Goal: Information Seeking & Learning: Learn about a topic

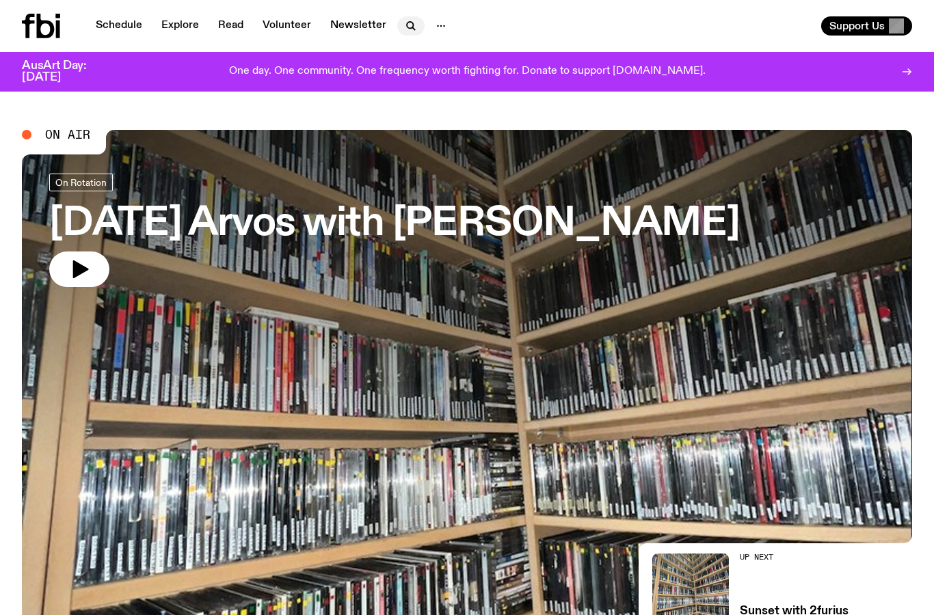
click at [405, 21] on icon "button" at bounding box center [411, 26] width 16 height 16
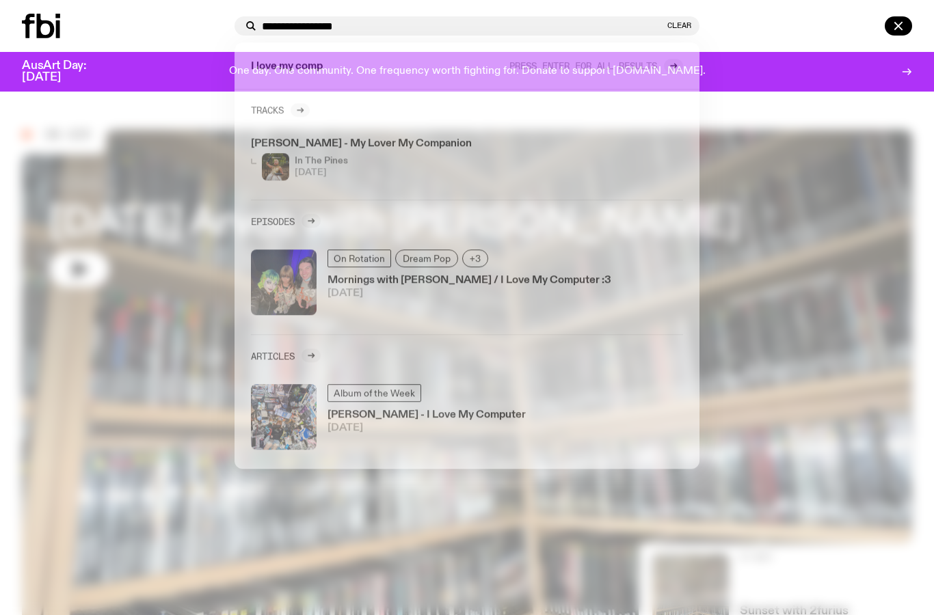
type input "**********"
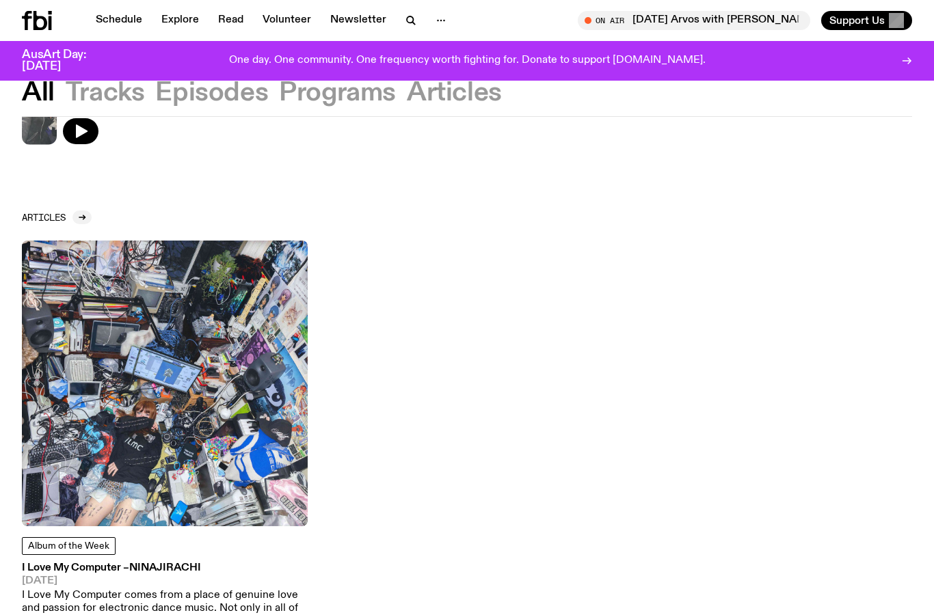
click at [193, 472] on img at bounding box center [165, 384] width 286 height 286
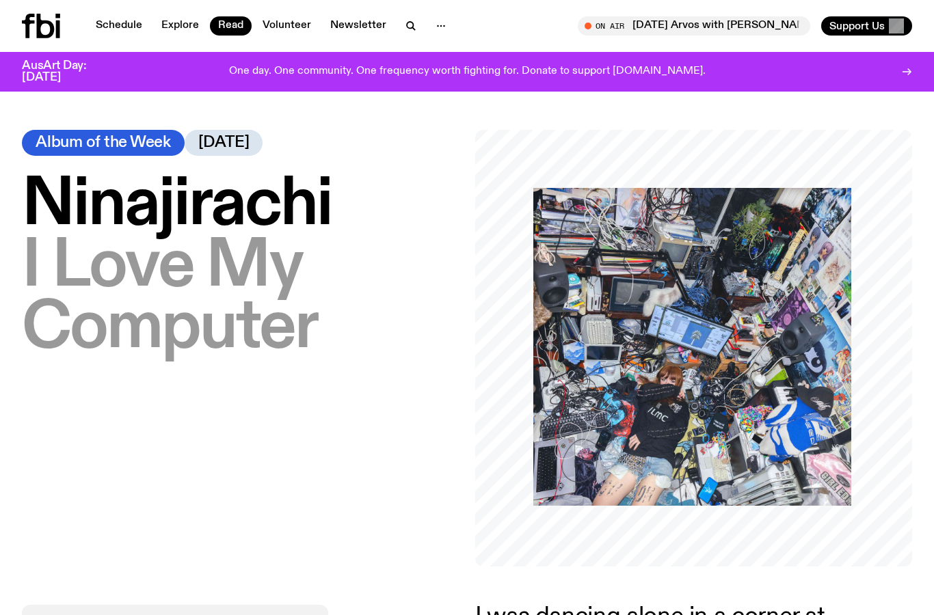
click at [383, 489] on div "[PERSON_NAME] – I Love My Computer Album of the Week [DATE]" at bounding box center [240, 348] width 437 height 437
